Goal: Transaction & Acquisition: Purchase product/service

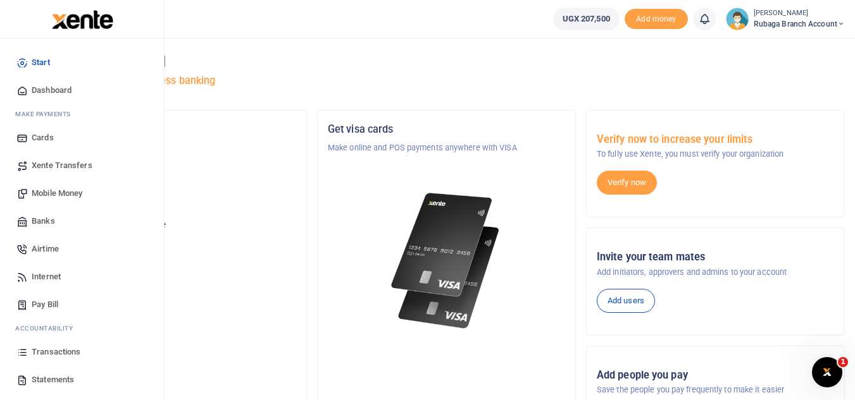
click at [69, 380] on span "Statements" at bounding box center [53, 380] width 42 height 13
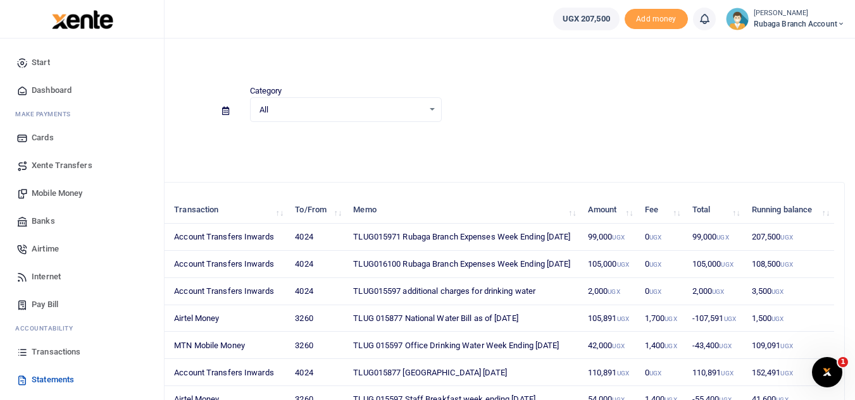
click at [80, 351] on span "Transactions" at bounding box center [56, 352] width 49 height 13
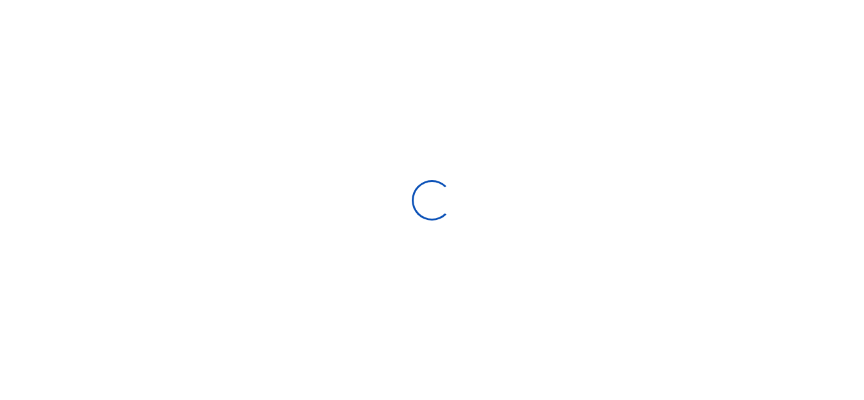
select select
type input "[DATE] - [DATE]"
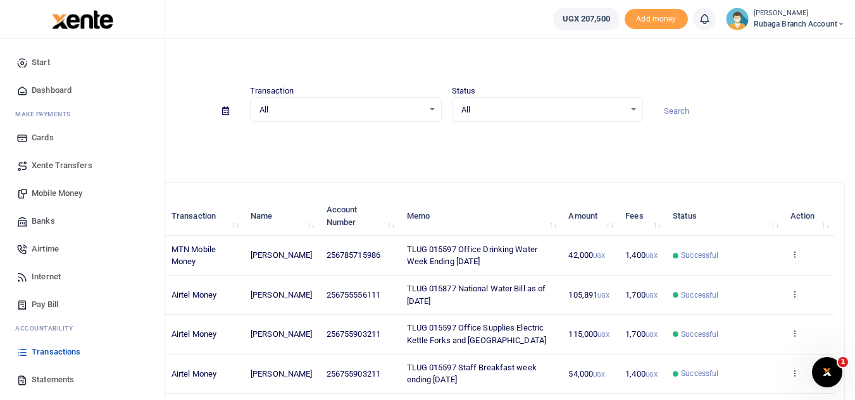
click at [58, 356] on span "Transactions" at bounding box center [56, 352] width 49 height 13
click at [64, 196] on span "Mobile Money" at bounding box center [57, 193] width 51 height 13
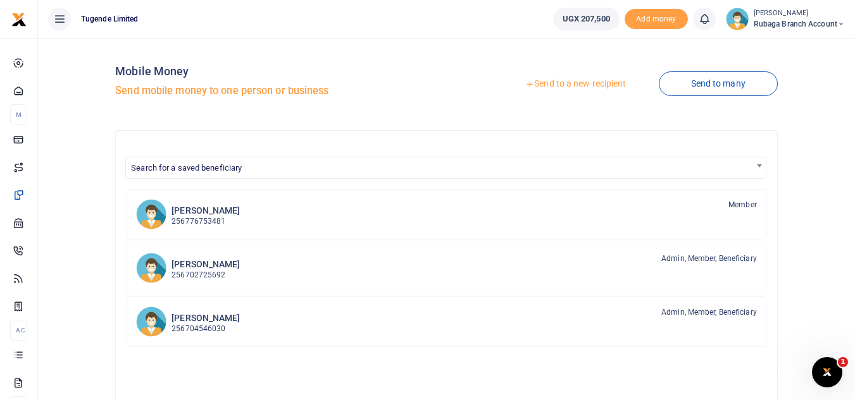
click at [566, 86] on link "Send to a new recipient" at bounding box center [575, 84] width 165 height 23
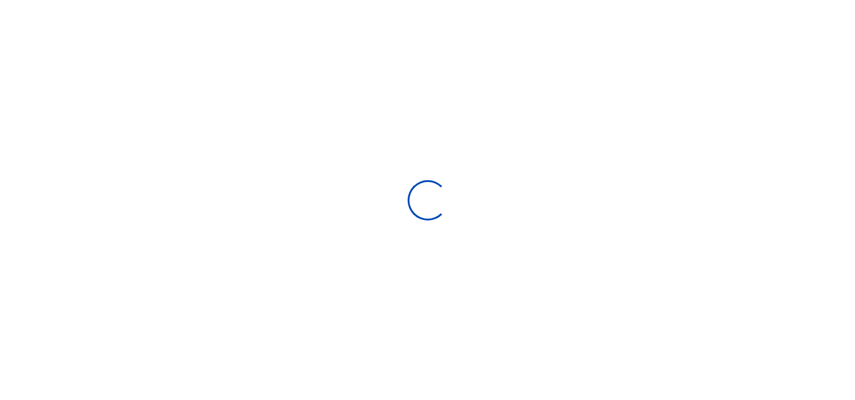
select select
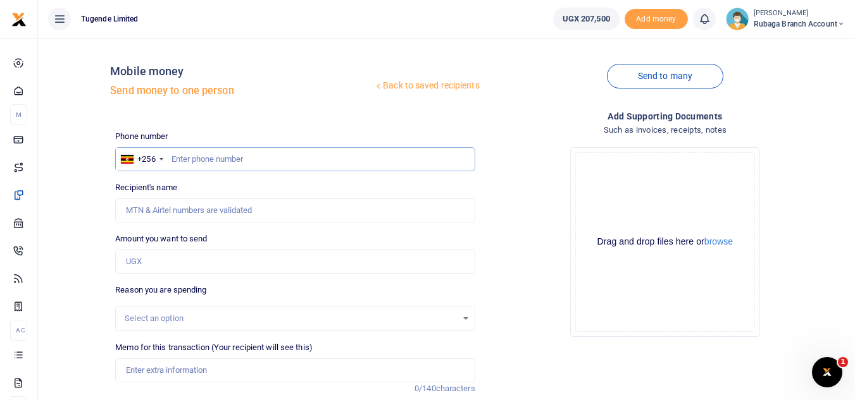
click at [195, 154] on input "text" at bounding box center [294, 159] width 359 height 24
type input "784757196"
type input "Doreen Kirabo"
type input "784757196"
click at [172, 266] on input "Amount you want to send" at bounding box center [294, 262] width 359 height 24
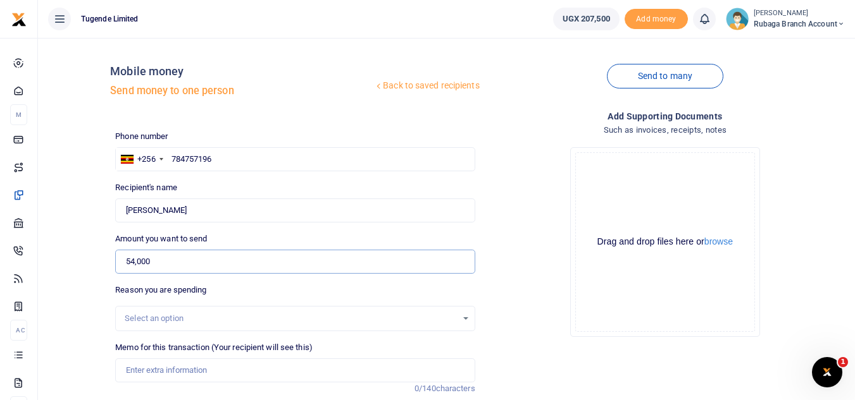
type input "54,000"
click at [278, 324] on div "Select an option" at bounding box center [290, 318] width 331 height 13
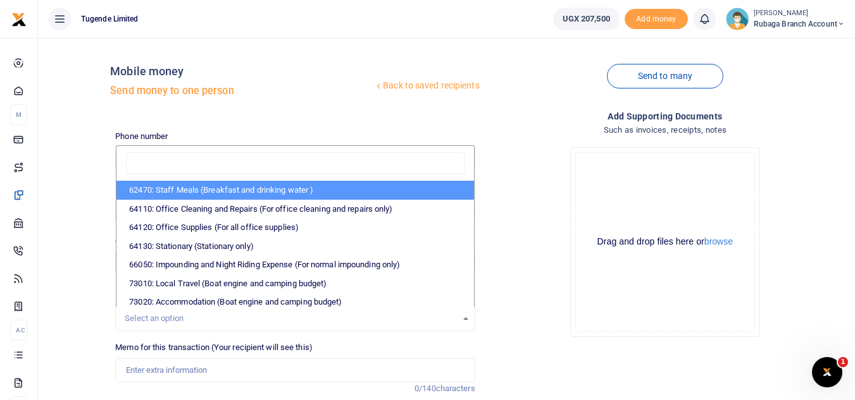
click at [300, 190] on li "62470: Staff Meals (Breakfast and drinking water )" at bounding box center [294, 190] width 357 height 19
select select "23"
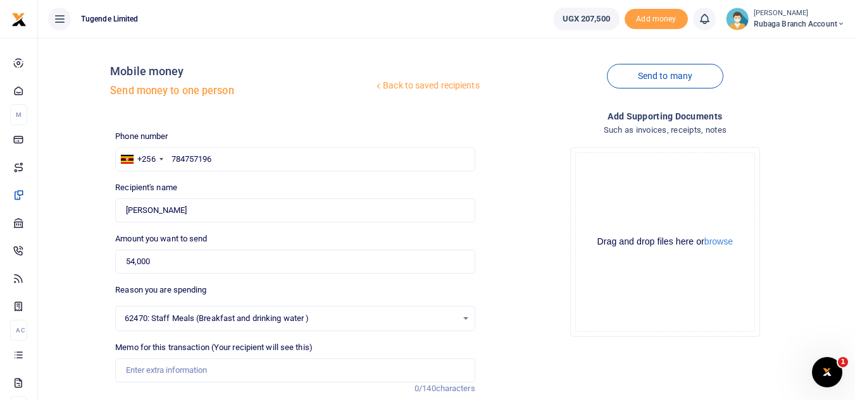
click at [187, 384] on div "Memo for this transaction (Your recipient will see this) Reason is required. 0/…" at bounding box center [294, 369] width 369 height 54
click at [176, 365] on input "Memo for this transaction (Your recipient will see this)" at bounding box center [294, 371] width 359 height 24
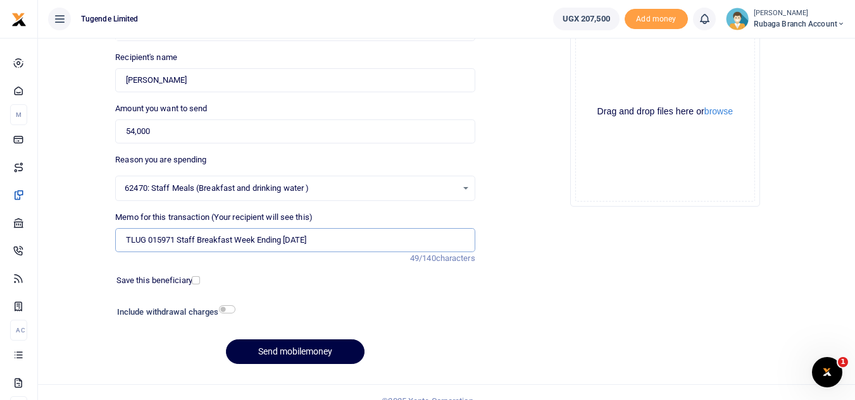
scroll to position [133, 0]
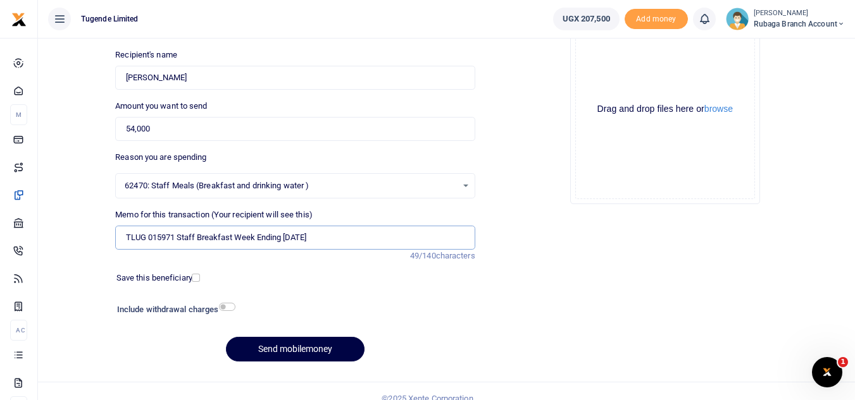
type input "TLUG 015971 Staff Breakfast Week Ending 09 August"
click at [309, 350] on button "Send mobilemoney" at bounding box center [295, 349] width 139 height 25
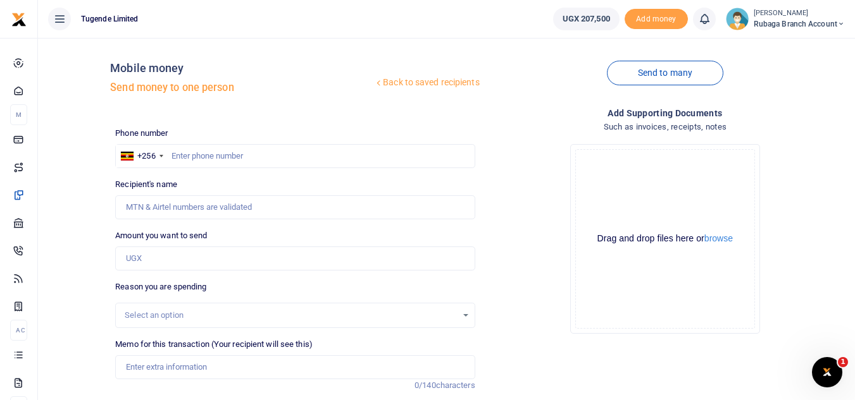
scroll to position [1, 0]
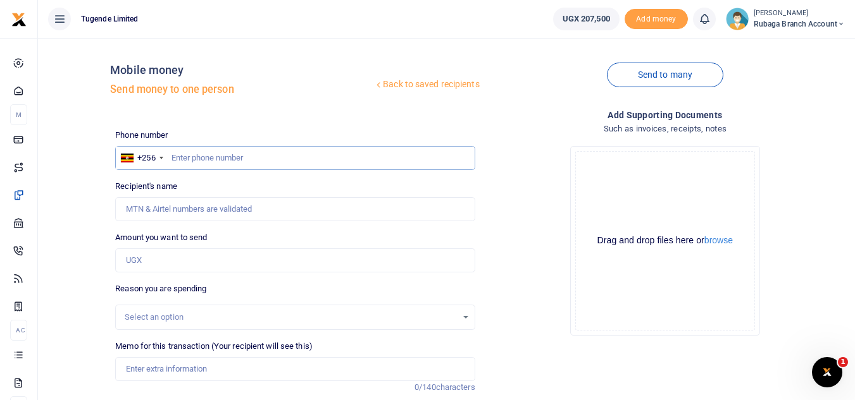
click at [193, 153] on input "text" at bounding box center [294, 158] width 359 height 24
type input "785715986"
type input "Fred Wamukoya"
type input "785715986"
click at [161, 266] on input "Amount you want to send" at bounding box center [294, 261] width 359 height 24
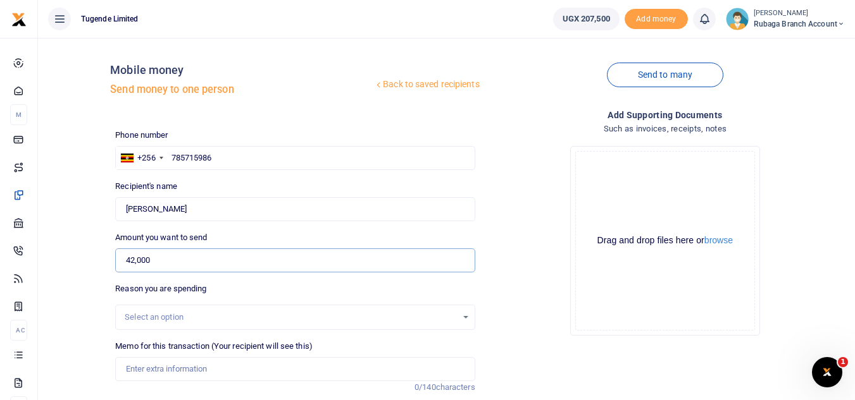
type input "42,000"
click at [386, 323] on div "Select an option" at bounding box center [290, 317] width 331 height 13
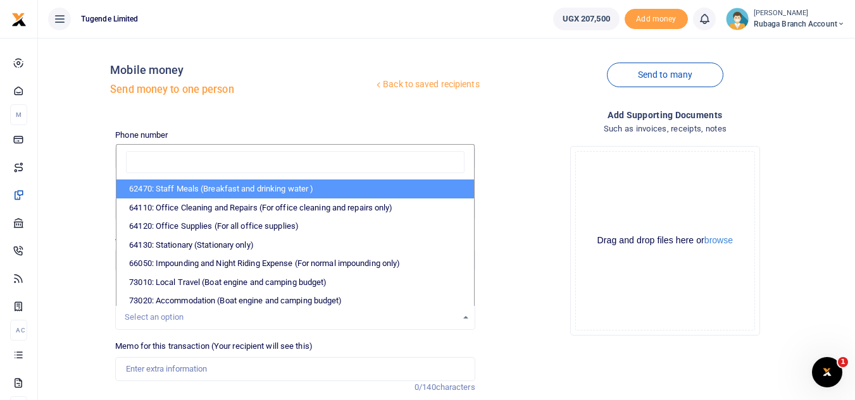
click at [292, 185] on li "62470: Staff Meals (Breakfast and drinking water )" at bounding box center [294, 189] width 357 height 19
select select "23"
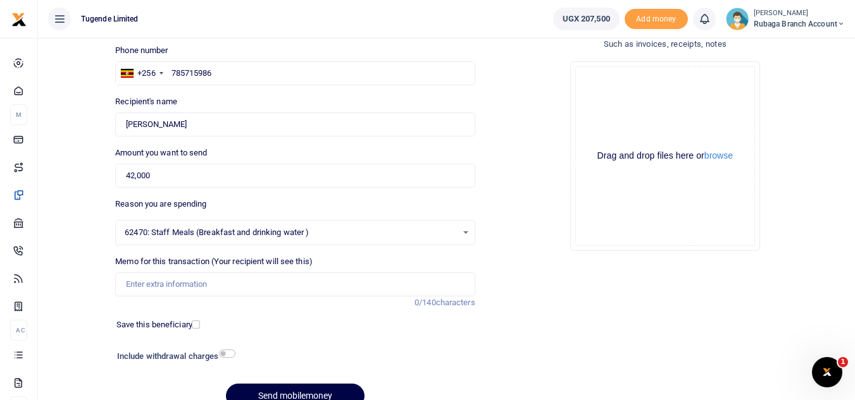
scroll to position [101, 0]
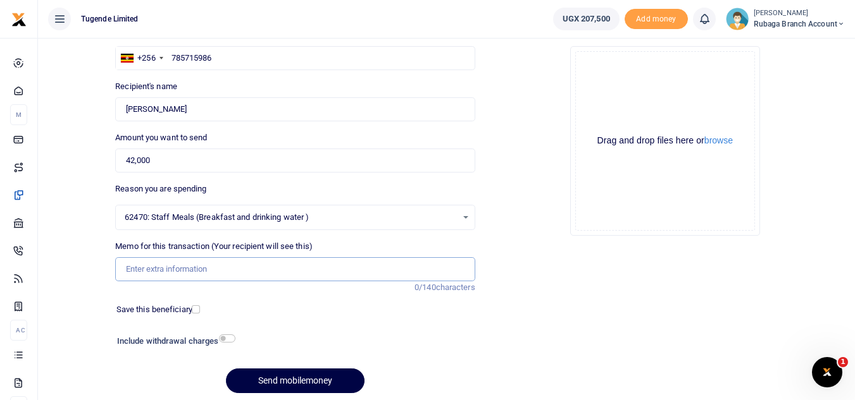
click at [207, 266] on input "Memo for this transaction (Your recipient will see this)" at bounding box center [294, 269] width 359 height 24
type input "TLUG 015971 Office Drinking Water Week Ending 09 August"
click at [293, 374] on button "Send mobilemoney" at bounding box center [295, 381] width 139 height 25
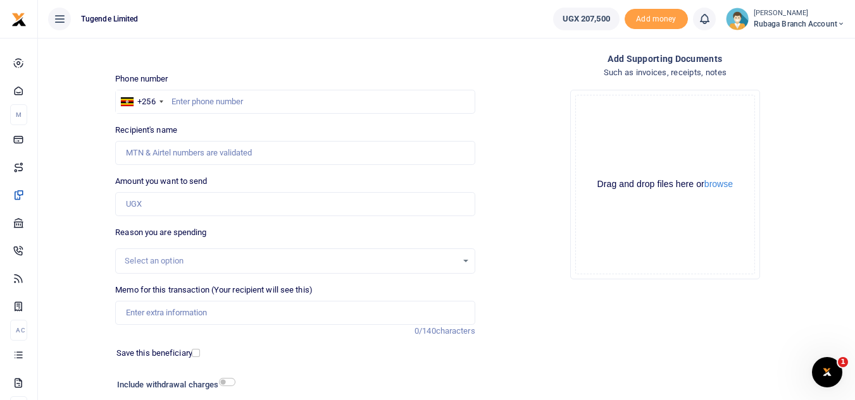
scroll to position [25, 0]
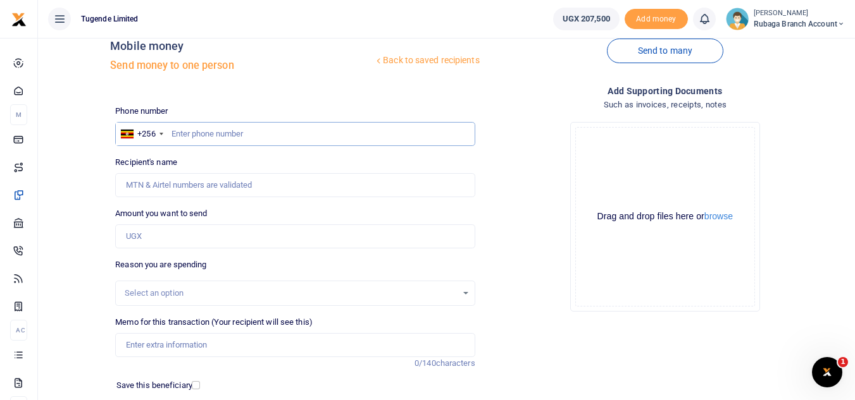
click at [188, 133] on input "text" at bounding box center [294, 134] width 359 height 24
type input "784757196"
type input "[PERSON_NAME]"
type input "784757196"
click at [166, 240] on input "Amount you want to send" at bounding box center [294, 237] width 359 height 24
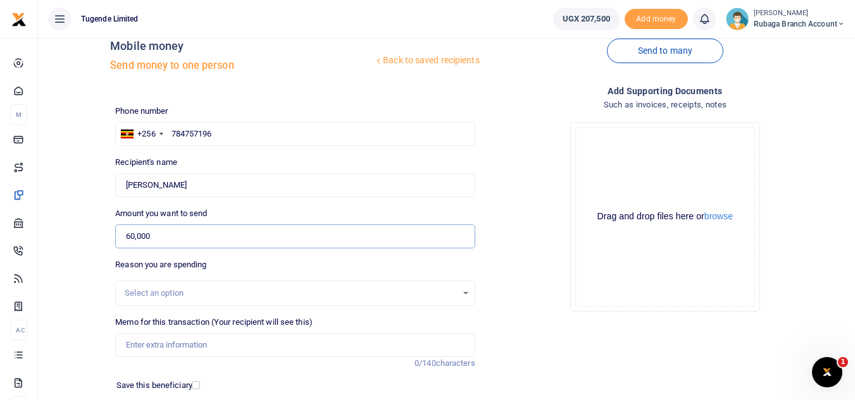
type input "60,000"
click at [386, 292] on div "Select an option" at bounding box center [290, 293] width 331 height 13
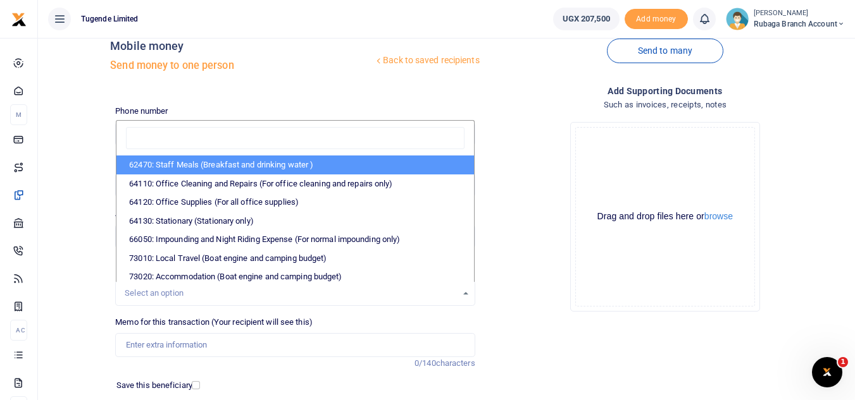
click at [275, 164] on li "62470: Staff Meals (Breakfast and drinking water )" at bounding box center [294, 165] width 357 height 19
select select "23"
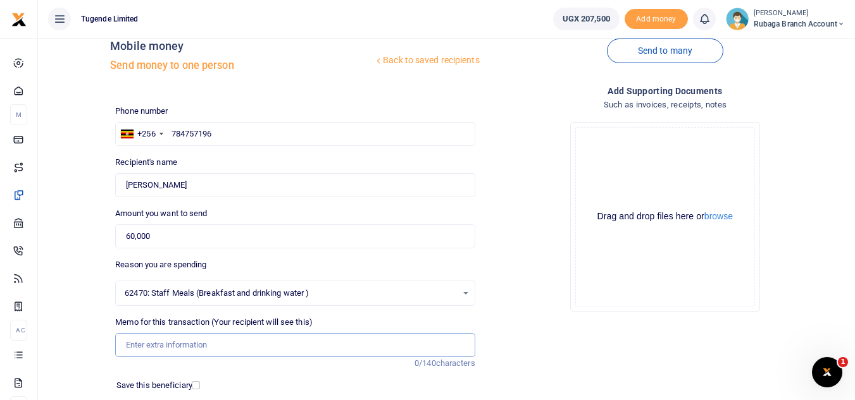
click at [165, 350] on input "Memo for this transaction (Your recipient will see this)" at bounding box center [294, 345] width 359 height 24
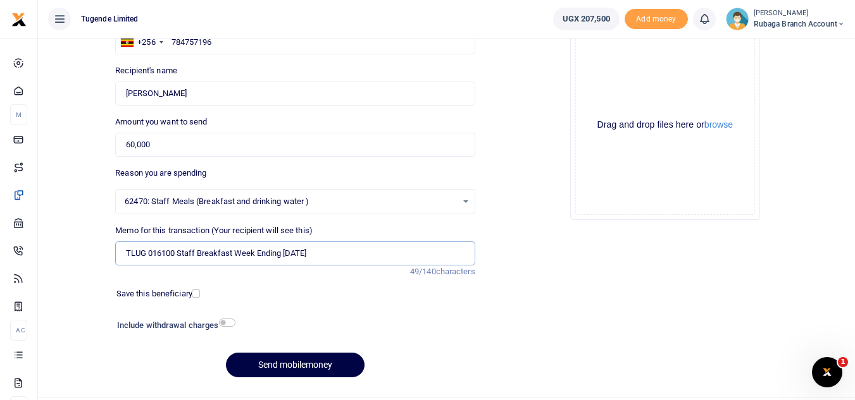
scroll to position [137, 0]
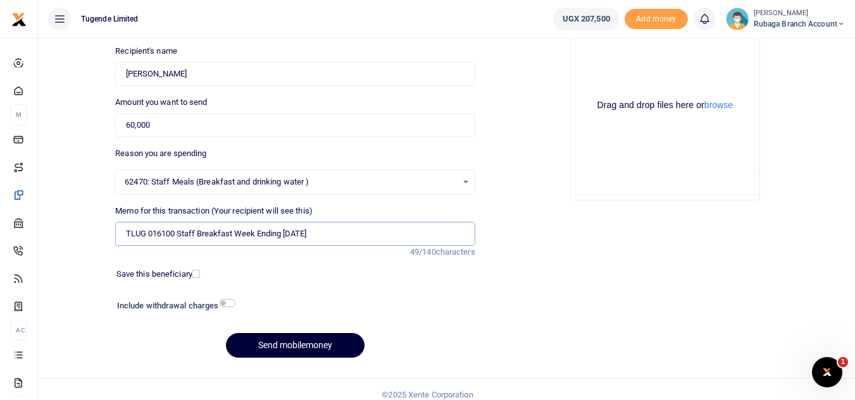
type input "TLUG 016100 Staff Breakfast Week Ending 16 August"
click at [301, 353] on button "Send mobilemoney" at bounding box center [295, 345] width 139 height 25
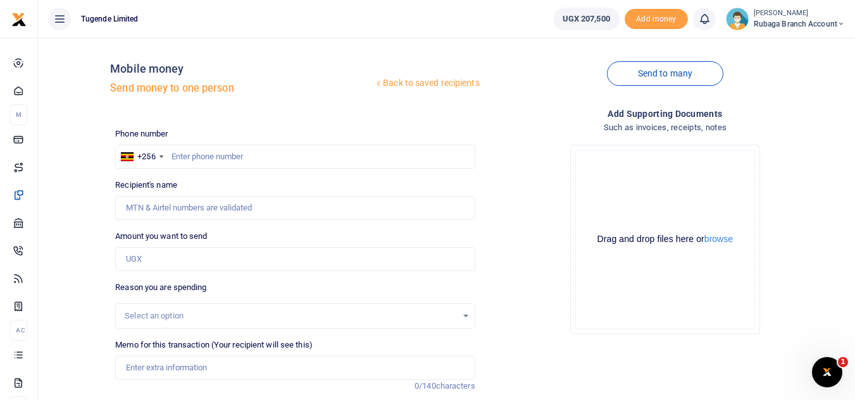
scroll to position [2, 0]
click at [192, 159] on input "text" at bounding box center [294, 157] width 359 height 24
type input "785715986"
type input "Fred Wamukoya"
type input "785715986"
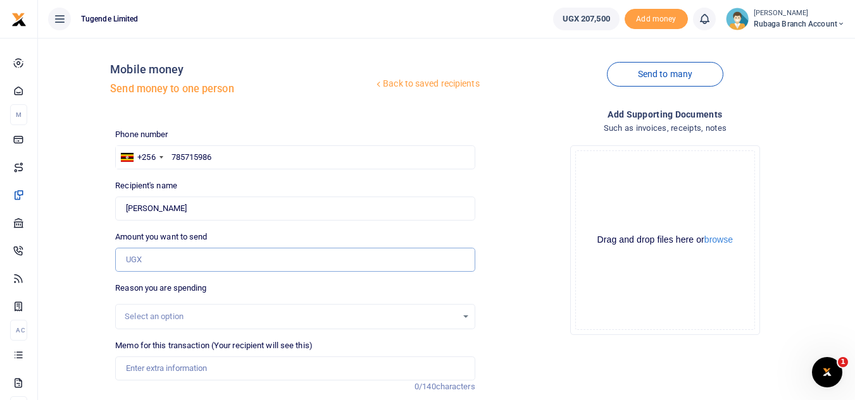
click at [154, 257] on input "Amount you want to send" at bounding box center [294, 260] width 359 height 24
type input "42,000"
click at [402, 318] on div "Select an option" at bounding box center [290, 317] width 331 height 13
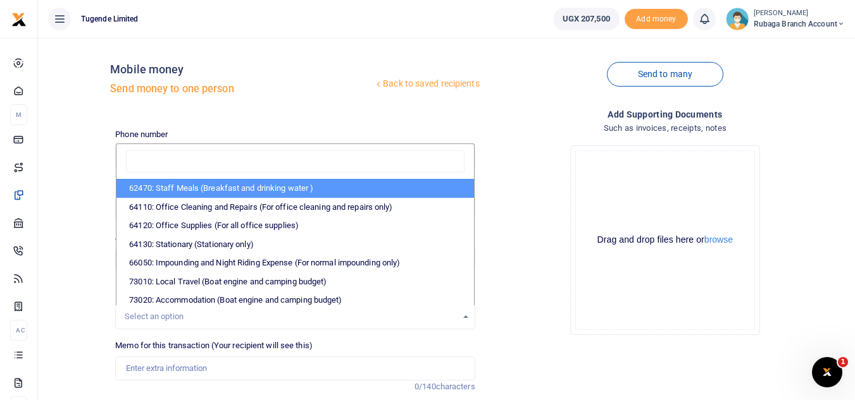
click at [276, 192] on li "62470: Staff Meals (Breakfast and drinking water )" at bounding box center [294, 188] width 357 height 19
select select "23"
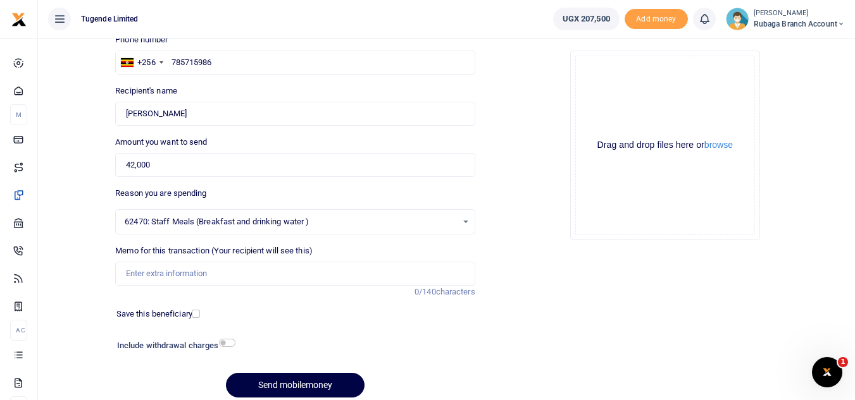
scroll to position [100, 0]
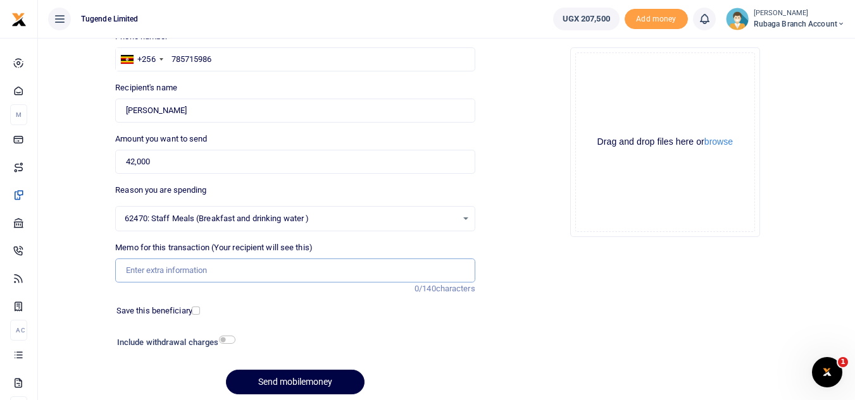
click at [151, 271] on input "Memo for this transaction (Your recipient will see this)" at bounding box center [294, 271] width 359 height 24
type input "TLUG 016100 Drinking Water Week Ending 16 Aug"
click at [276, 376] on button "Send mobilemoney" at bounding box center [295, 382] width 139 height 25
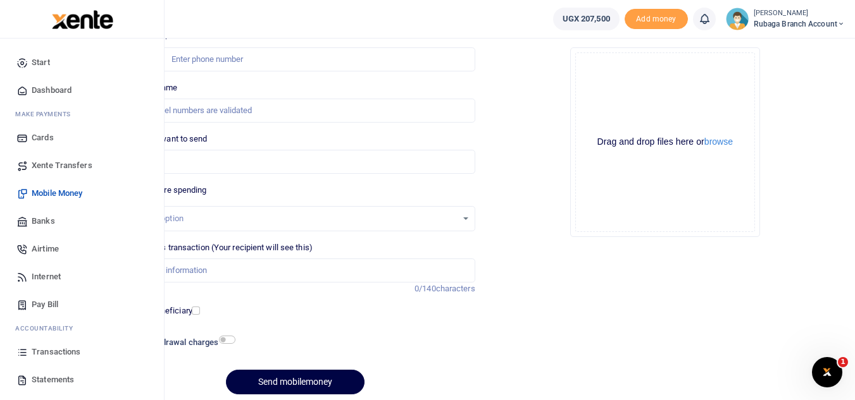
click at [65, 352] on span "Transactions" at bounding box center [56, 352] width 49 height 13
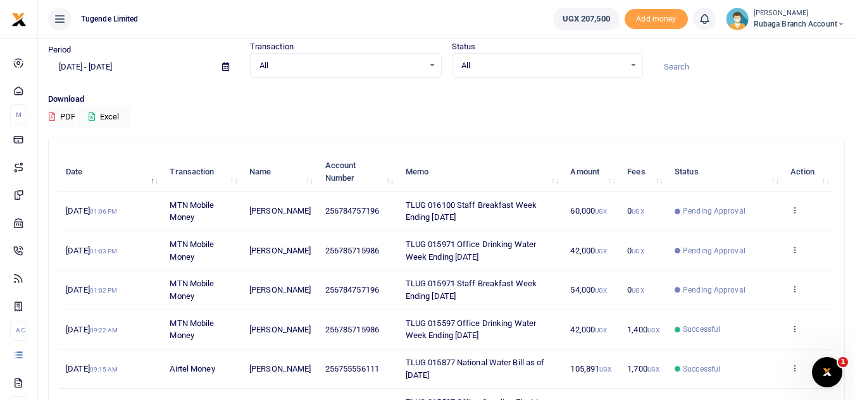
scroll to position [46, 0]
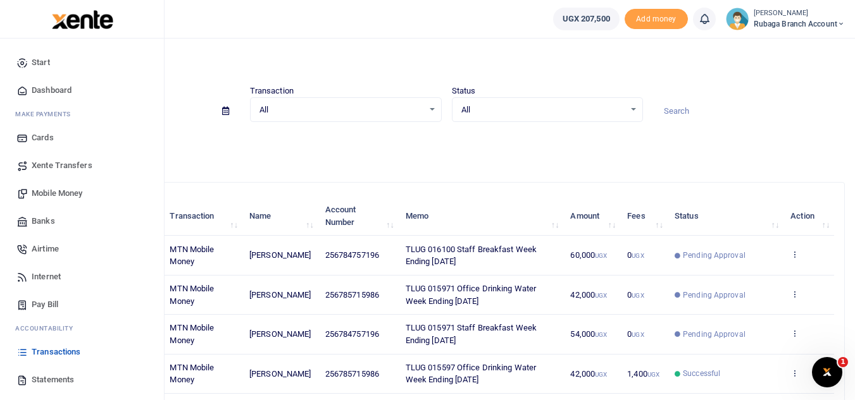
click at [58, 187] on link "Mobile Money" at bounding box center [82, 194] width 144 height 28
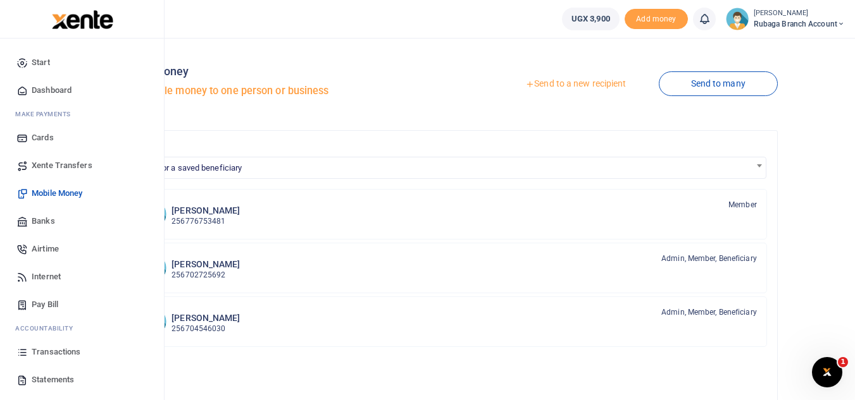
click at [66, 360] on link "Transactions" at bounding box center [82, 352] width 144 height 28
